Goal: Task Accomplishment & Management: Use online tool/utility

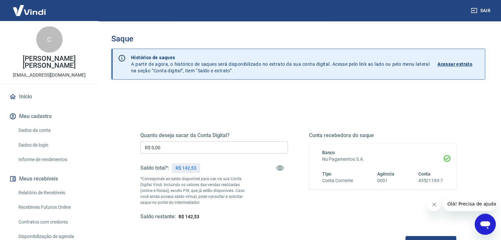
click at [432, 204] on icon "Fechar mensagem da empresa" at bounding box center [433, 204] width 5 height 5
